Goal: Task Accomplishment & Management: Manage account settings

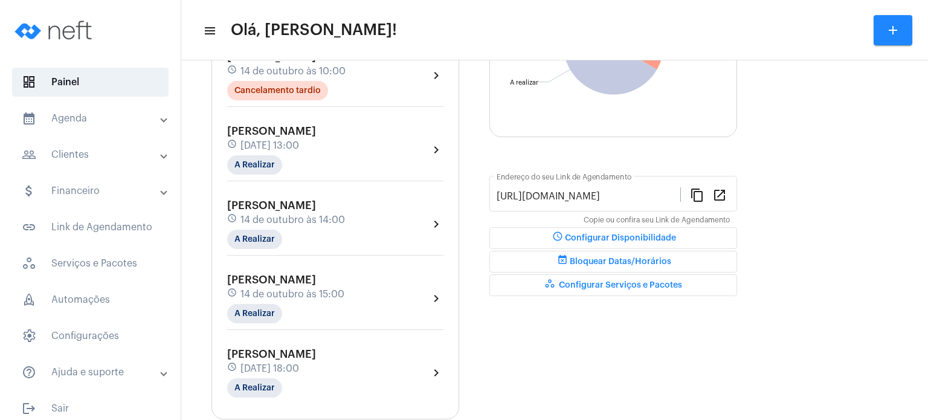
scroll to position [242, 0]
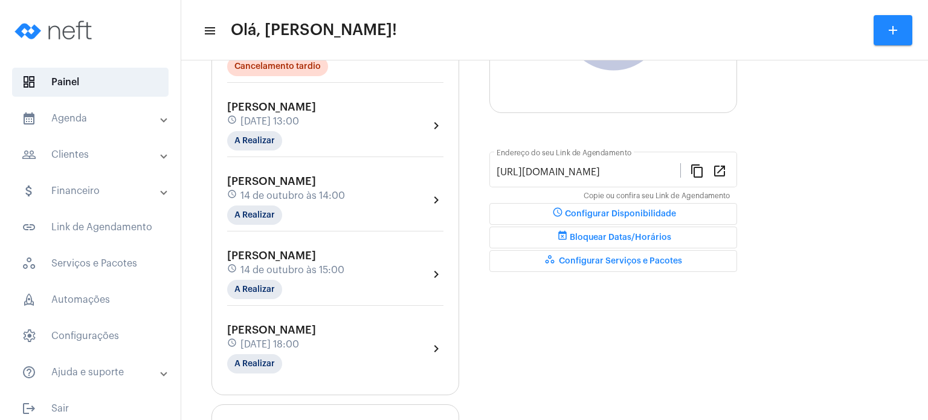
click at [306, 111] on div "[PERSON_NAME] schedule [DATE] 13:00 A Realizar" at bounding box center [271, 126] width 89 height 50
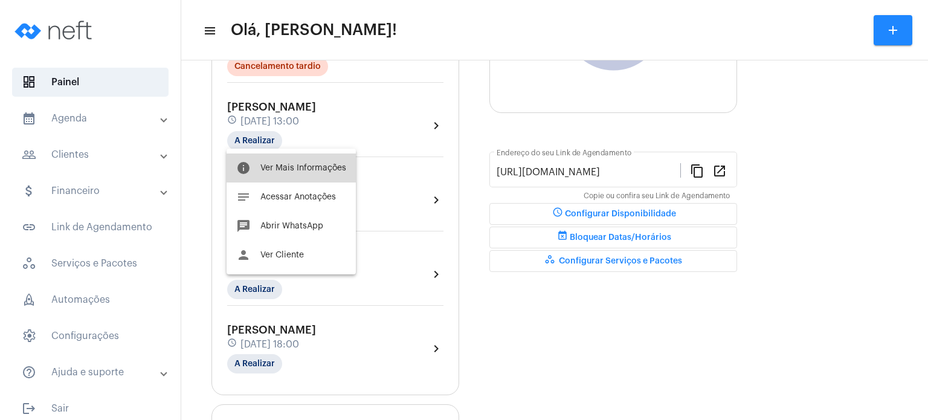
click at [294, 172] on button "info Ver Mais Informações" at bounding box center [290, 167] width 129 height 29
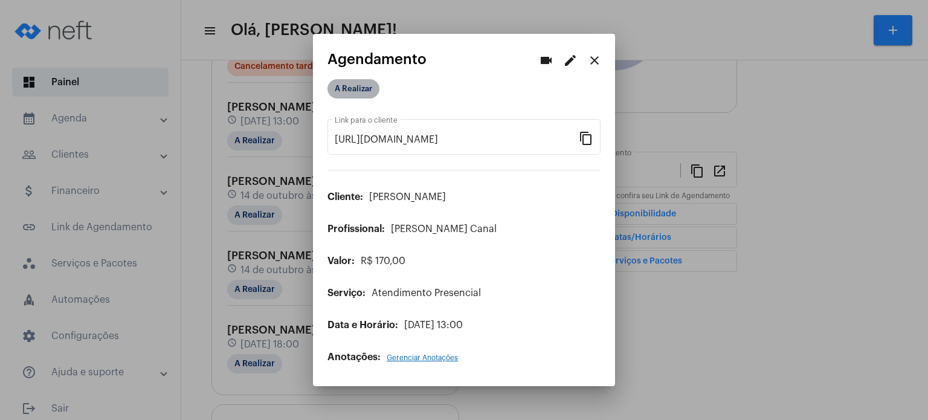
click at [345, 86] on mat-chip "A Realizar" at bounding box center [353, 88] width 52 height 19
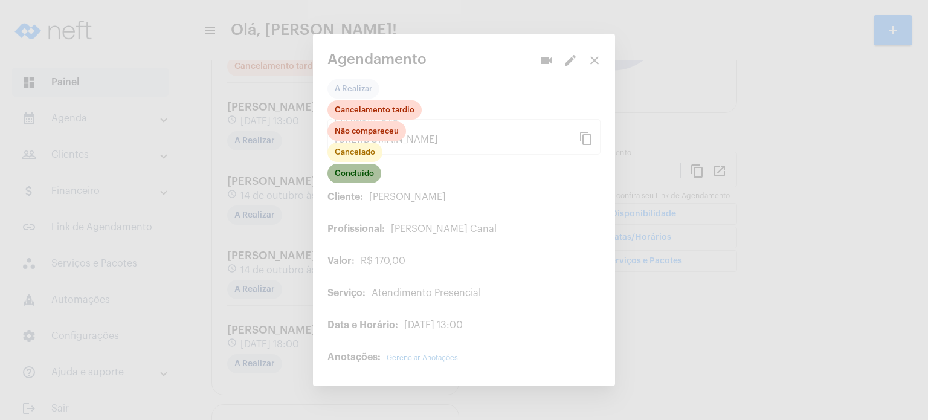
click at [356, 175] on mat-chip "Concluído" at bounding box center [354, 173] width 54 height 19
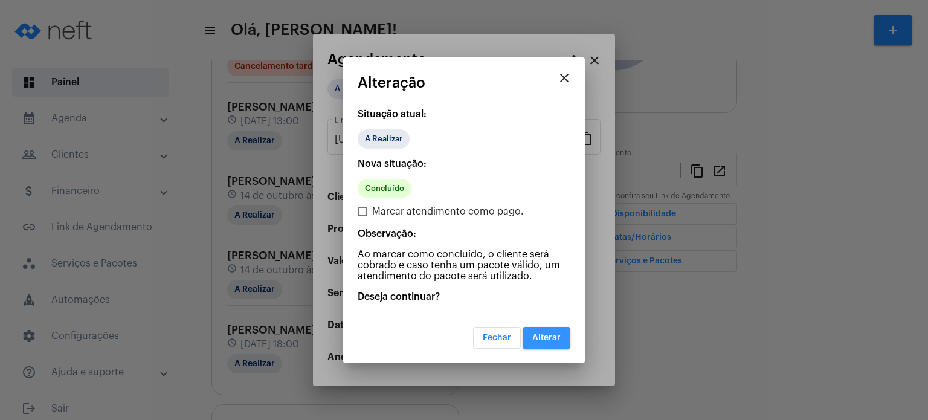
click at [546, 340] on span "Alterar" at bounding box center [546, 337] width 28 height 8
